Goal: Transaction & Acquisition: Download file/media

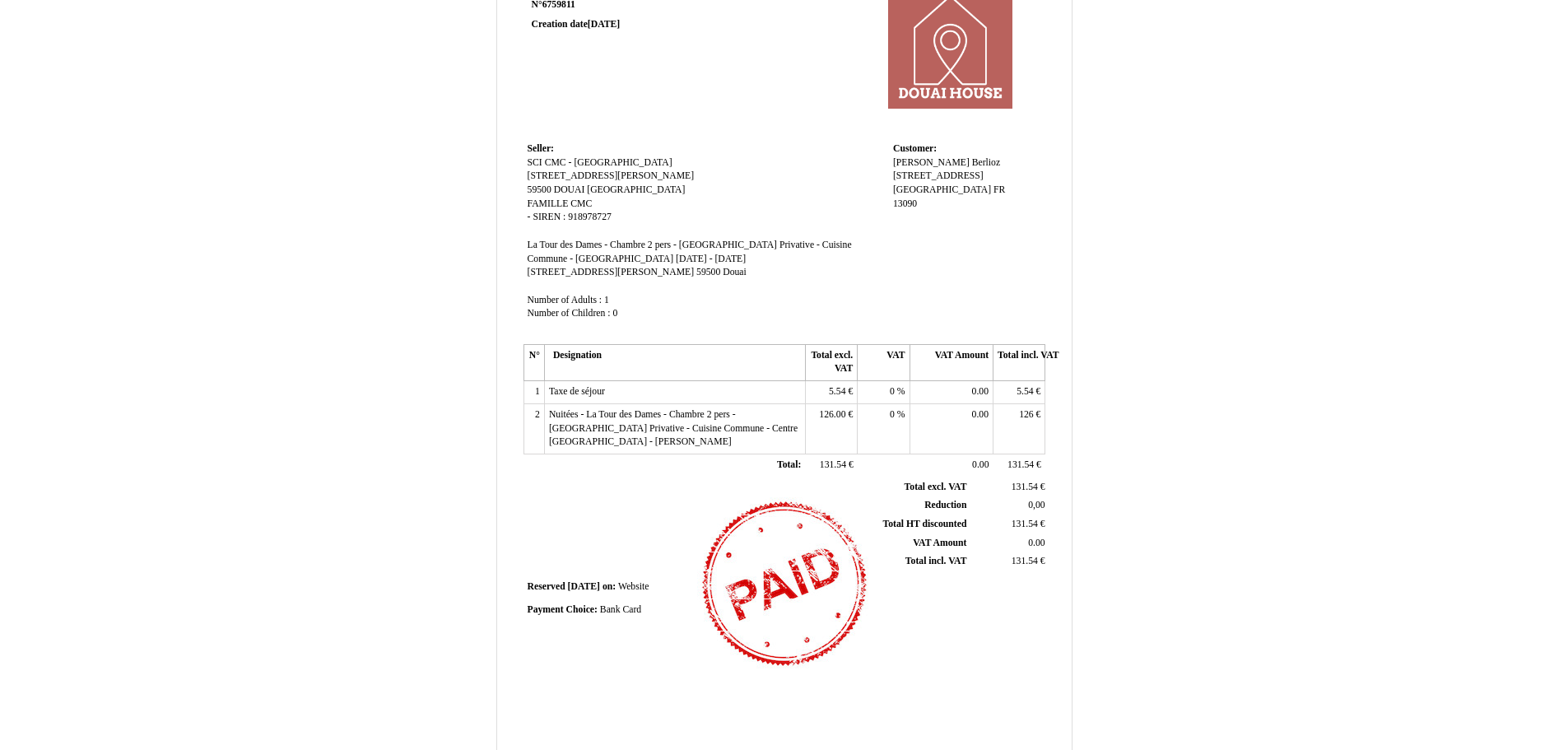
scroll to position [219, 0]
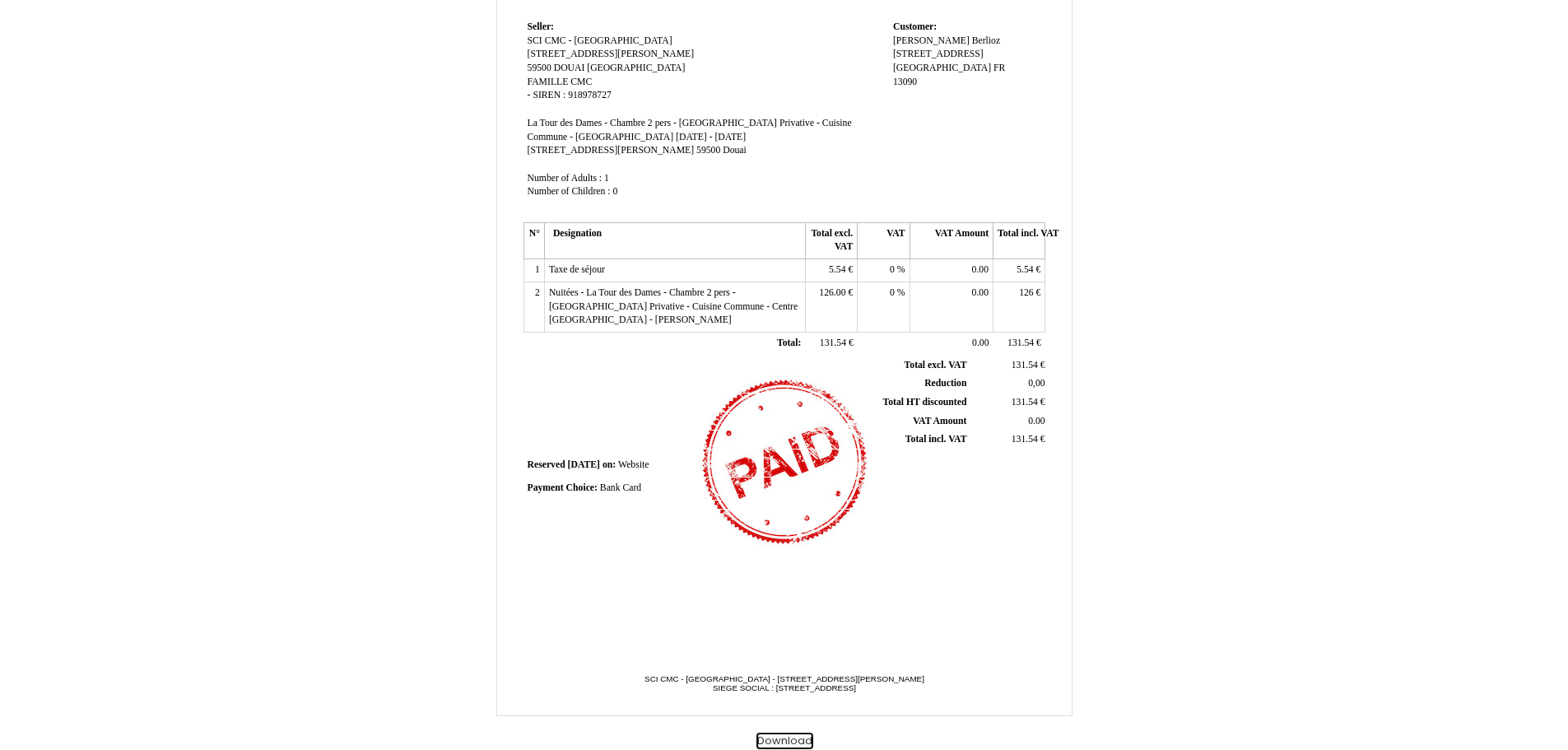
click at [798, 736] on button "Download" at bounding box center [784, 742] width 56 height 18
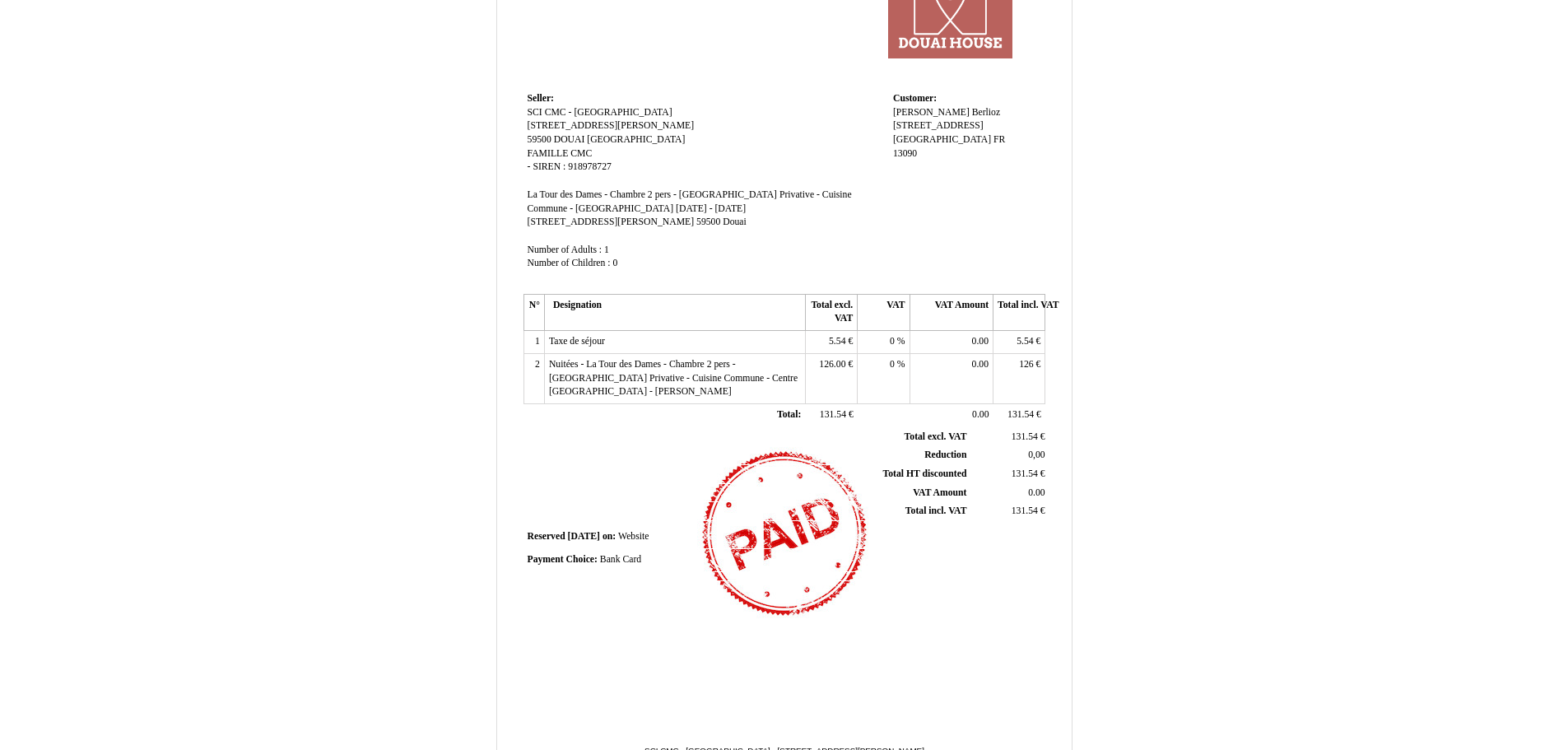
scroll to position [165, 0]
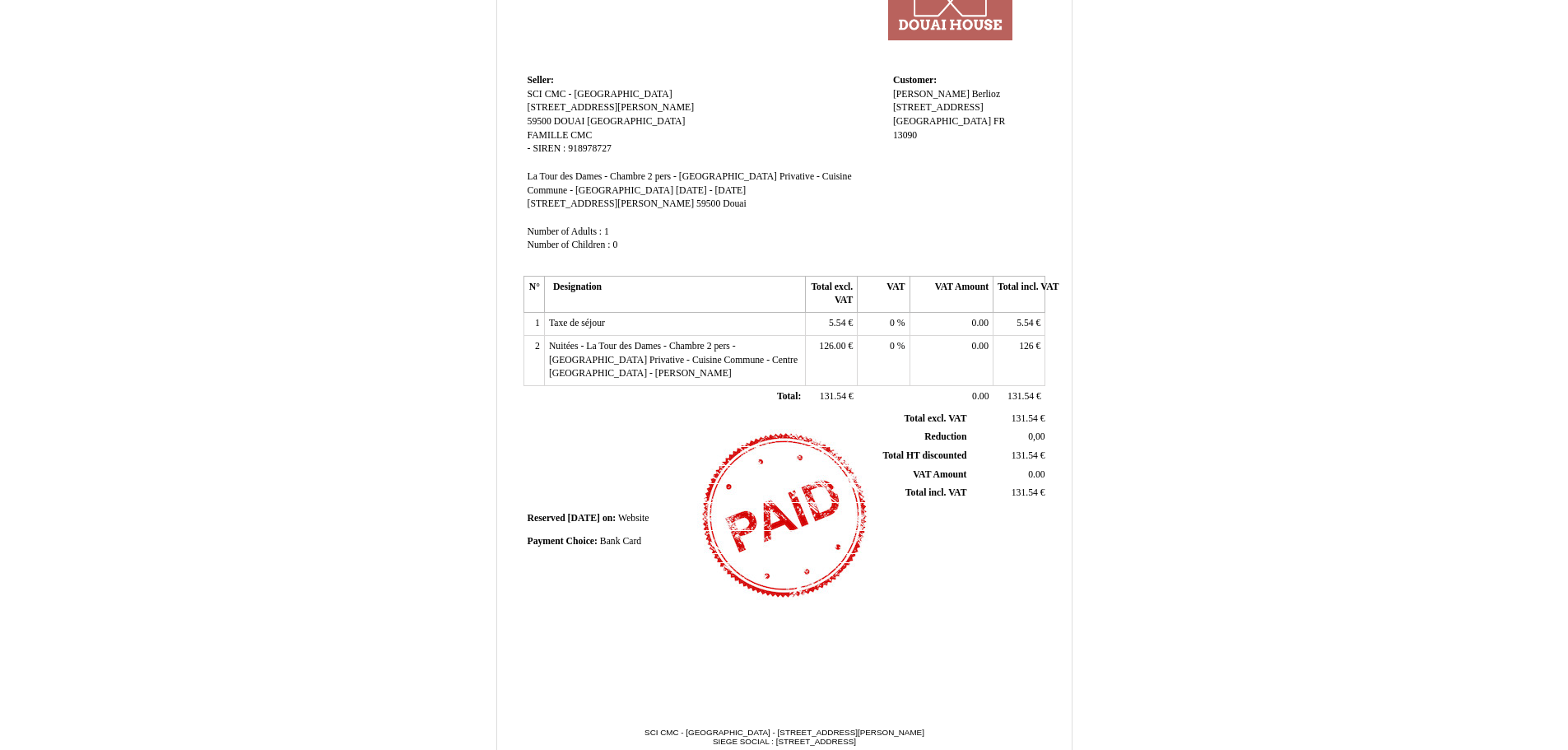
click at [820, 300] on th "Total excl. VAT" at bounding box center [831, 294] width 52 height 36
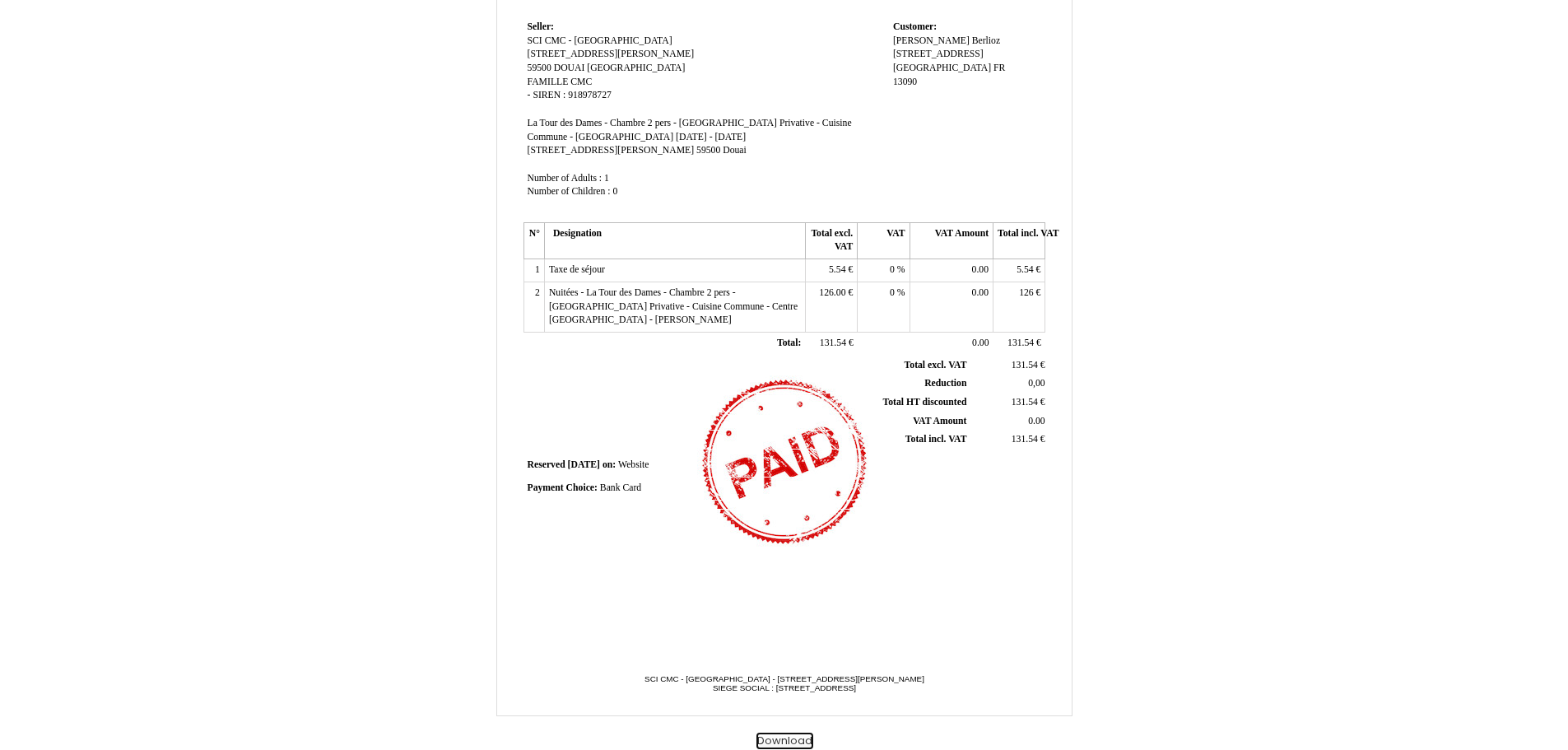
click at [799, 740] on button "Download" at bounding box center [784, 742] width 56 height 18
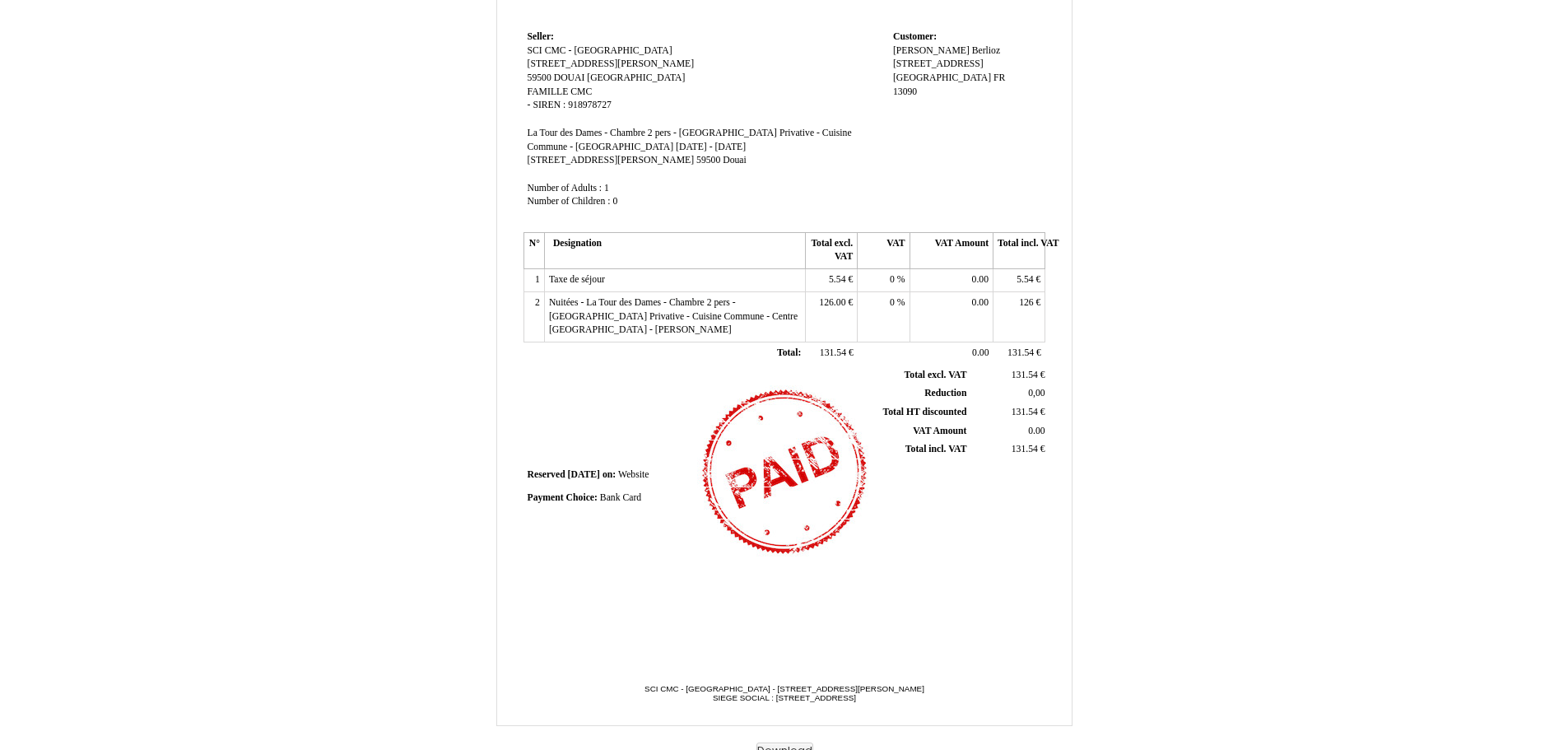
scroll to position [219, 0]
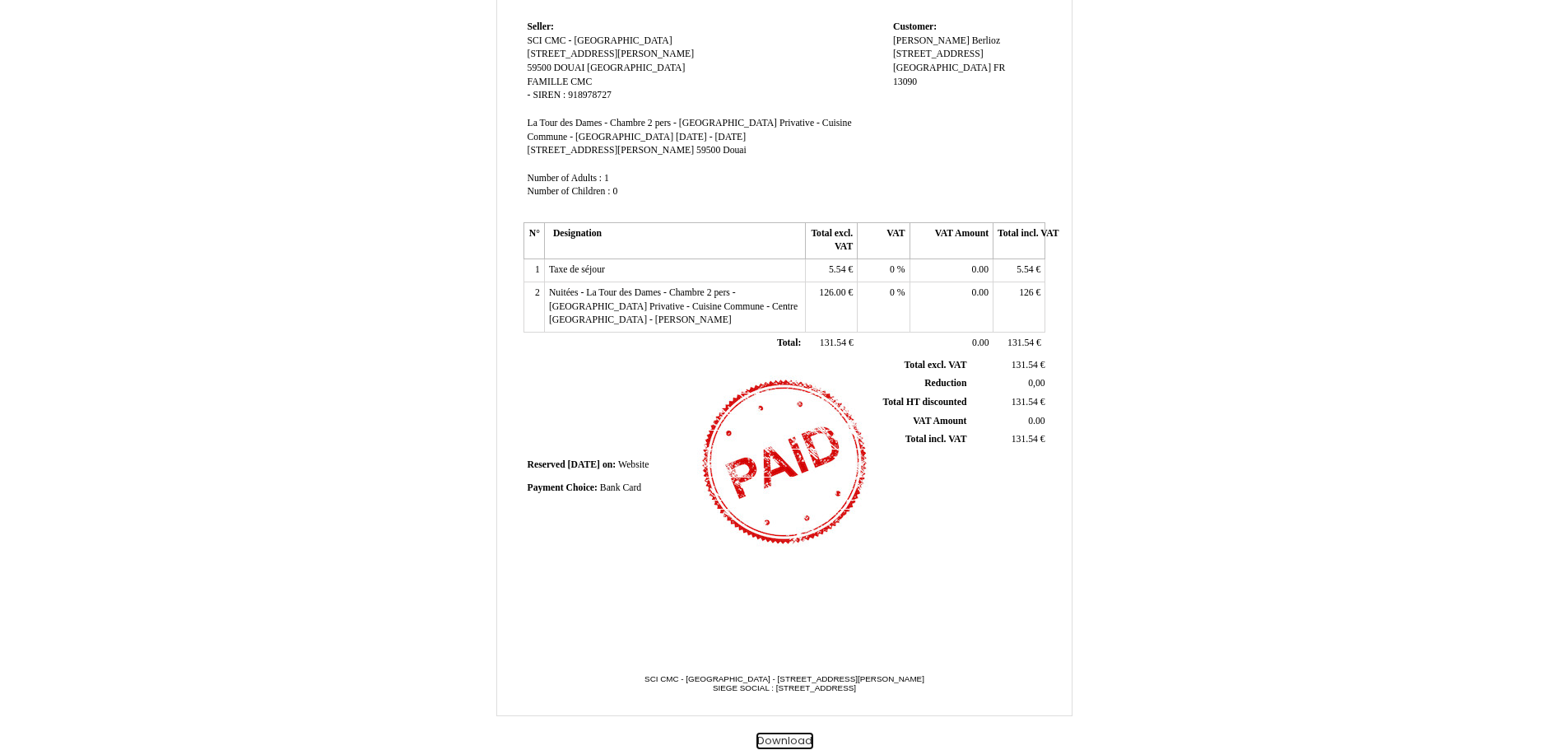
click at [792, 740] on button "Download" at bounding box center [784, 742] width 56 height 18
